Goal: Information Seeking & Learning: Understand process/instructions

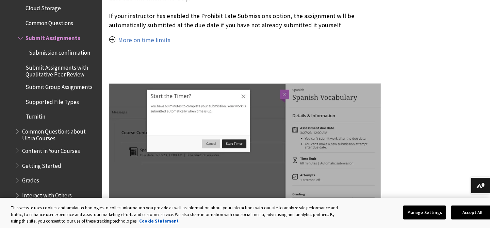
scroll to position [909, 0]
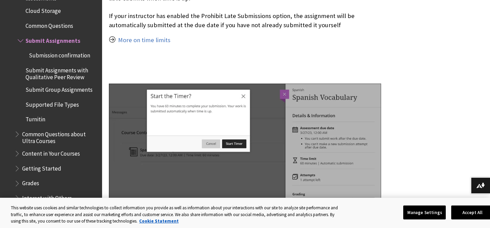
click at [45, 26] on span "Common Questions" at bounding box center [50, 24] width 48 height 9
click at [70, 41] on span "Submit Assignments" at bounding box center [51, 39] width 51 height 9
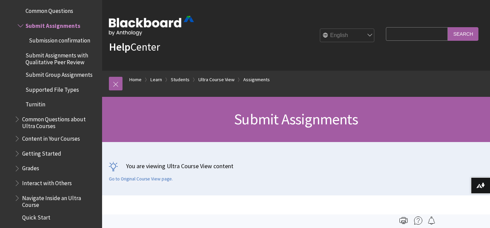
scroll to position [917, 0]
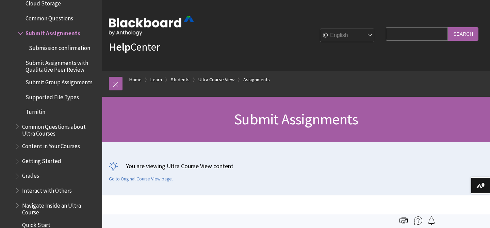
click at [64, 97] on span "Supported File Types" at bounding box center [52, 95] width 53 height 9
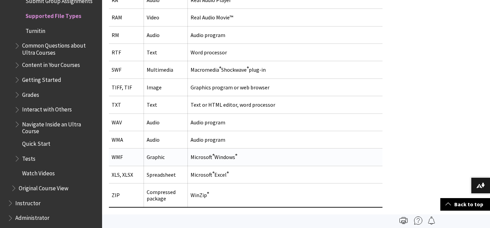
scroll to position [840, 0]
